Goal: Find specific fact: Find specific fact

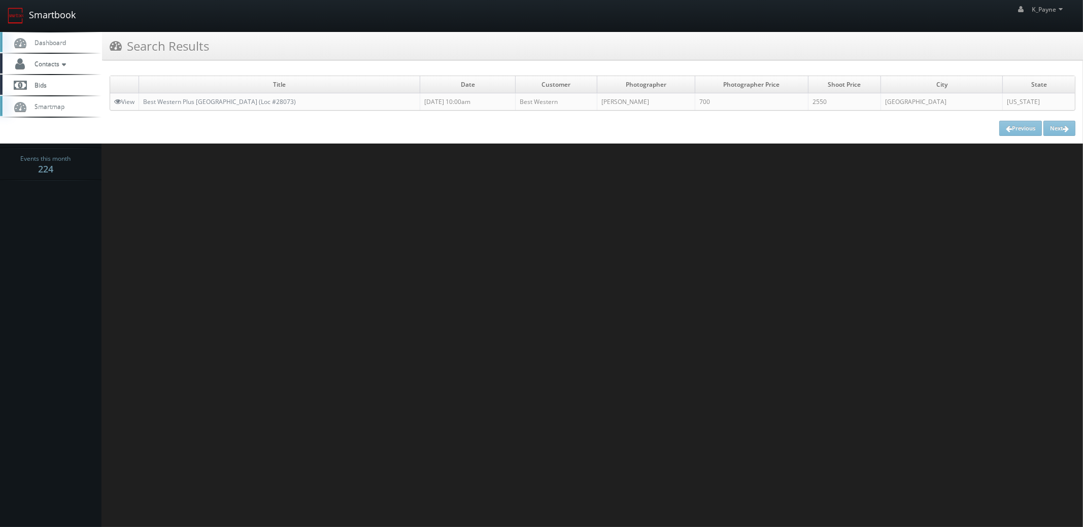
click at [55, 20] on link "Smartbook" at bounding box center [41, 15] width 83 height 31
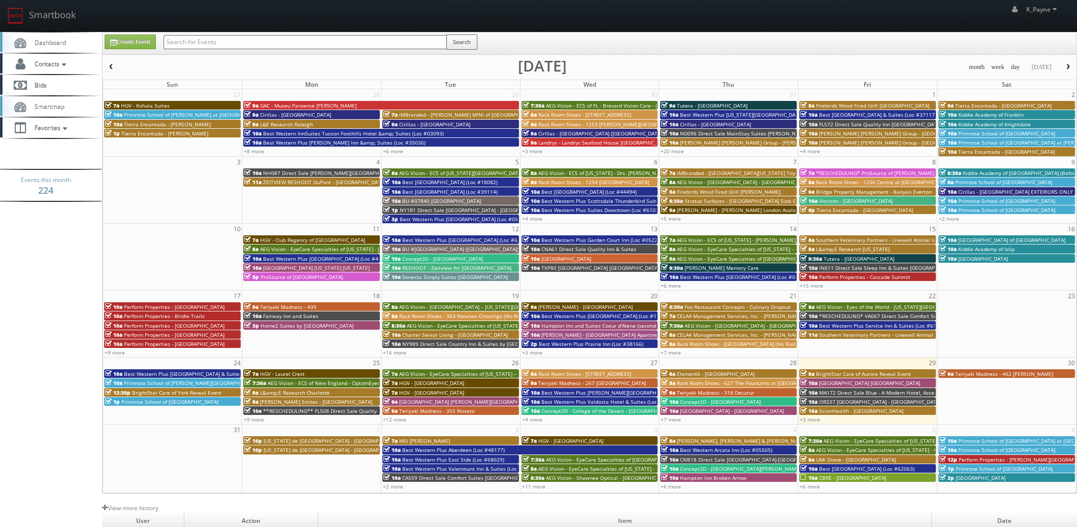
click at [206, 43] on input "text" at bounding box center [304, 42] width 283 height 14
click at [212, 41] on input "text" at bounding box center [304, 42] width 283 height 14
type input "62067"
